Goal: Use online tool/utility: Use online tool/utility

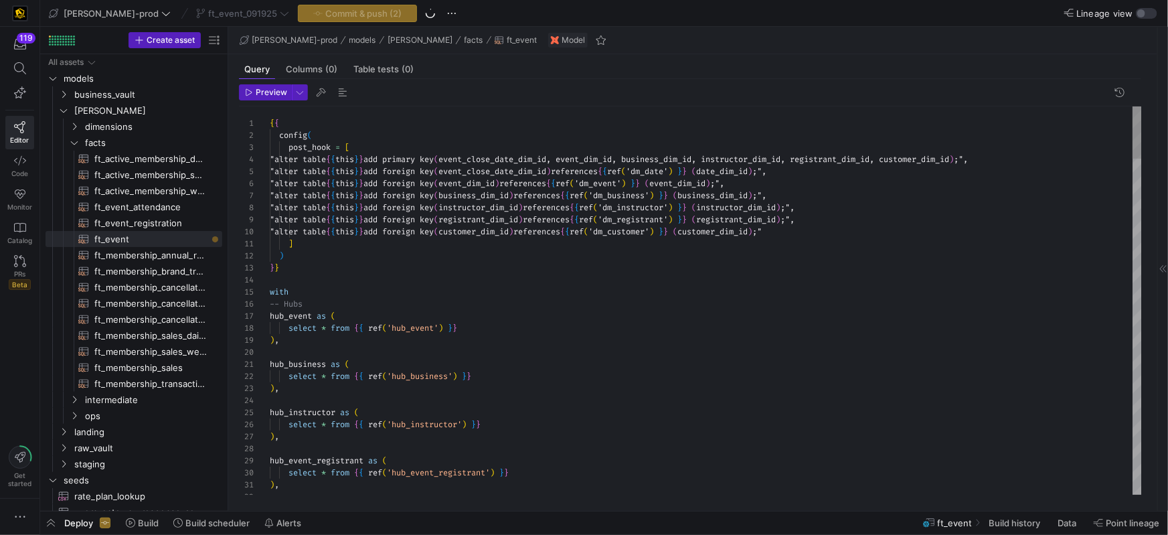
scroll to position [84, 0]
click at [149, 206] on span "ft_event_attendance​​​​​​​​​​" at bounding box center [150, 206] width 112 height 15
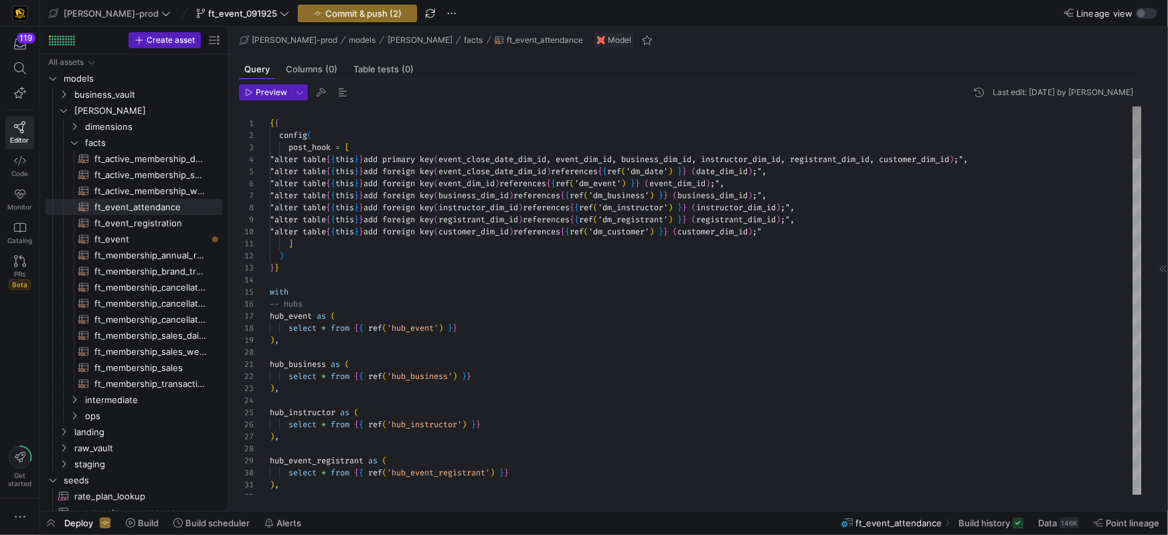
click at [467, 258] on div ")" at bounding box center [706, 256] width 872 height 12
click at [195, 205] on span "ft_event_attendance​​​​​​​​​​" at bounding box center [150, 206] width 112 height 15
click at [196, 205] on span "ft_event_attendance​​​​​​​​​​" at bounding box center [150, 206] width 112 height 15
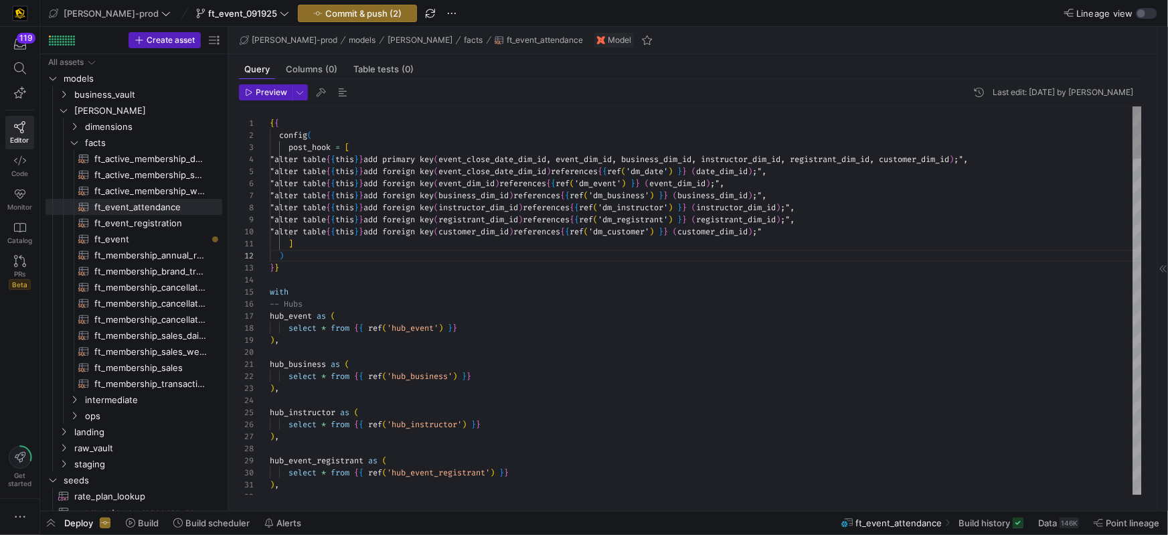
type textarea "{{ config( post_hook = [ "alter table {{ this }} add primary key (event_close_d…"
click at [318, 91] on span "button" at bounding box center [321, 92] width 16 height 16
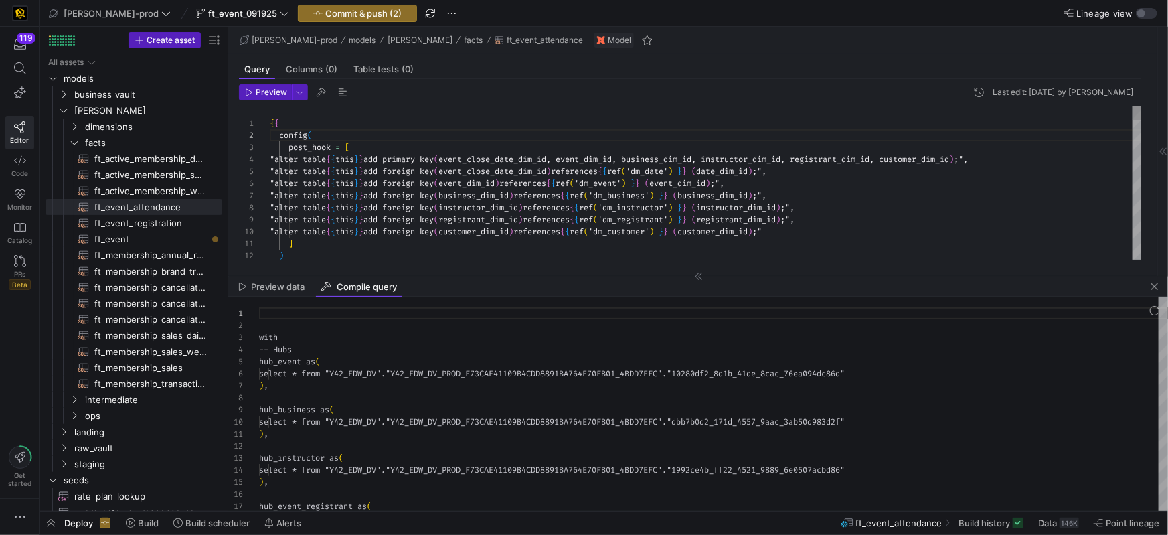
scroll to position [120, 0]
click at [422, 357] on div "hub_event as (" at bounding box center [713, 361] width 909 height 12
type textarea "with -- Hubs hub_event as ( select * from "Y42_EDW_DV"."Y42_EDW_DV_PROD_F73CAE4…"
